Goal: Information Seeking & Learning: Learn about a topic

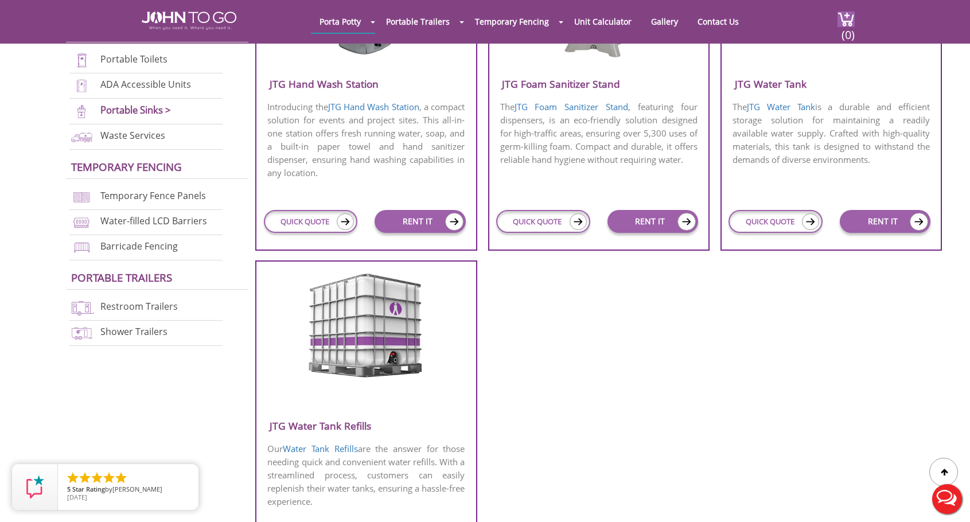
scroll to position [402, 0]
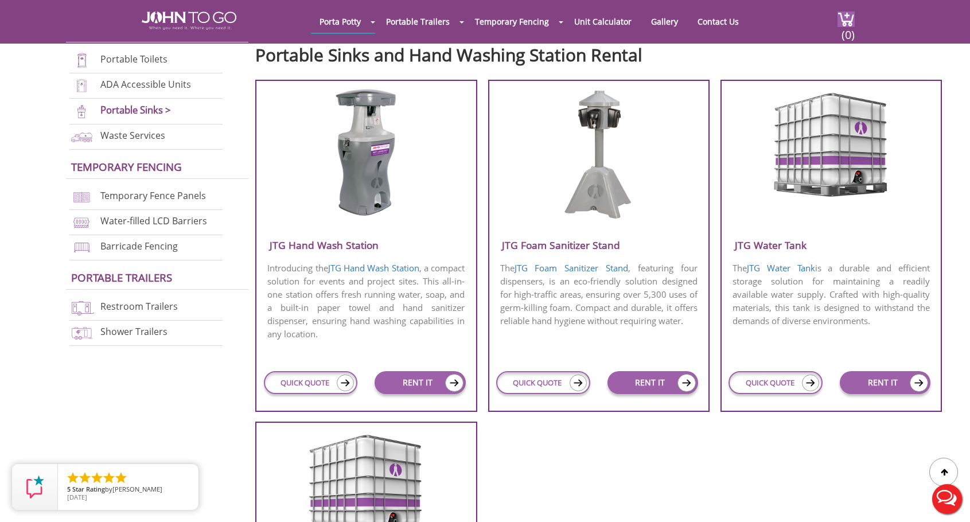
click at [368, 157] on img at bounding box center [365, 153] width 73 height 130
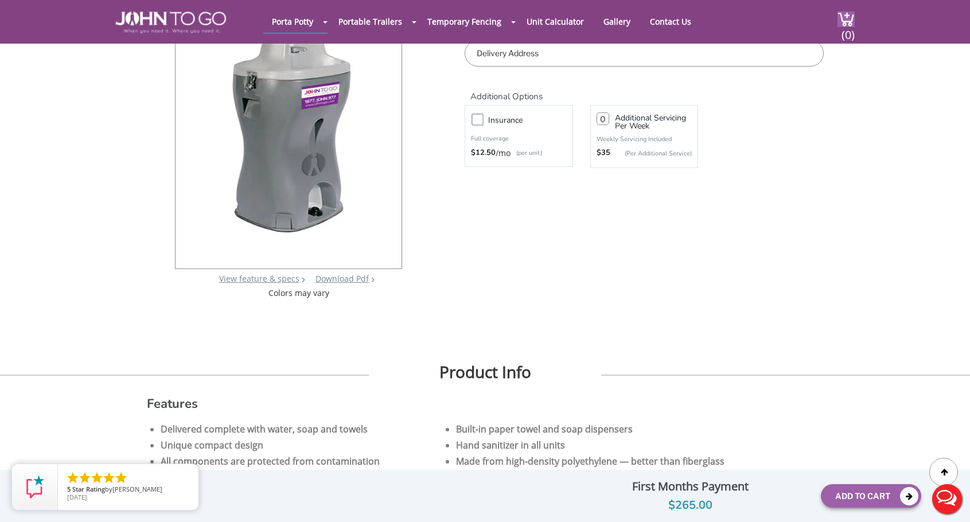
scroll to position [57, 0]
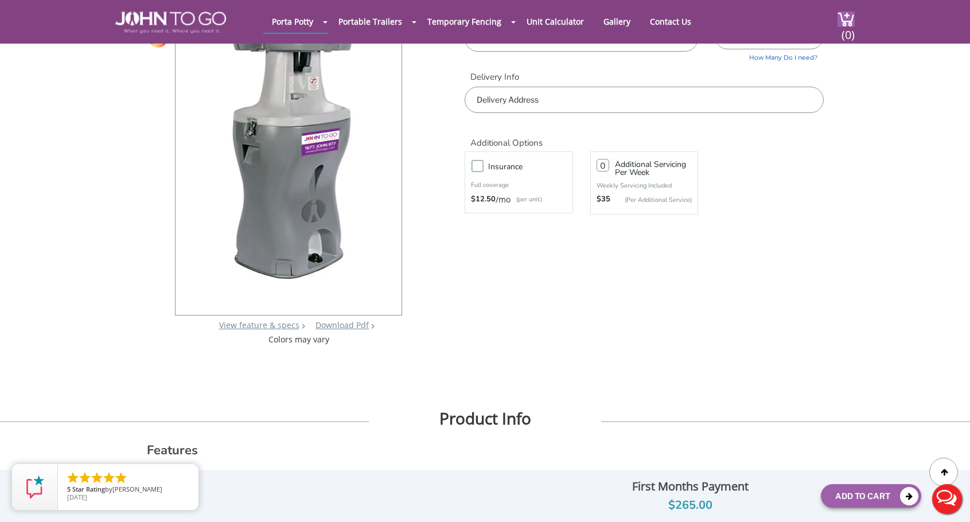
click at [261, 280] on div "JTG Hand Wash Station View feature & specs Download Pdf Product PDF Addon PDF C…" at bounding box center [299, 166] width 251 height 358
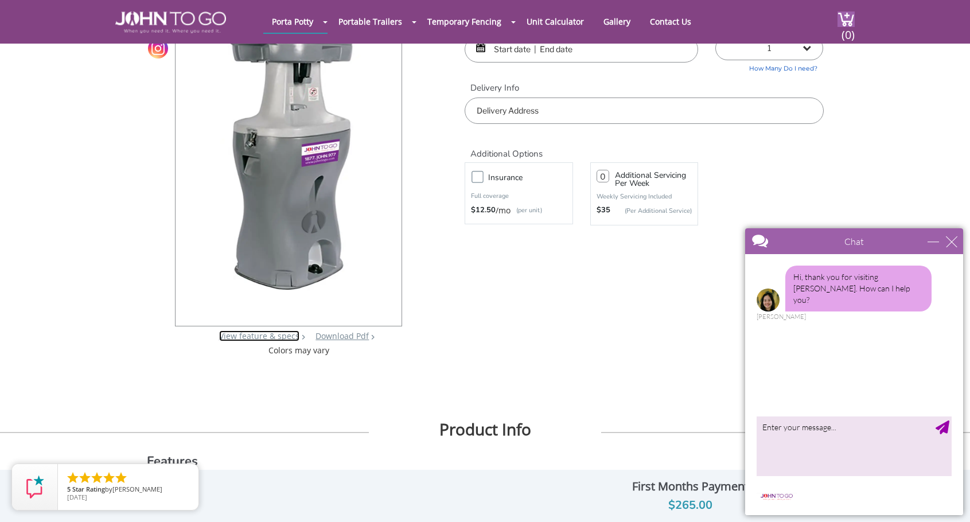
click at [256, 336] on link "View feature & specs" at bounding box center [259, 335] width 80 height 11
